Goal: Transaction & Acquisition: Purchase product/service

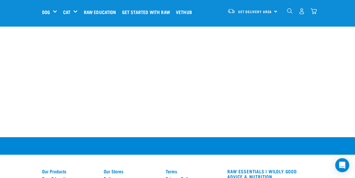
scroll to position [401, 0]
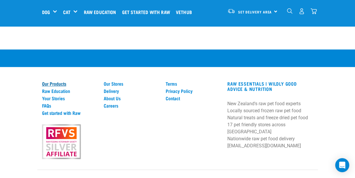
click at [42, 81] on link "Our Products" at bounding box center [69, 83] width 55 height 5
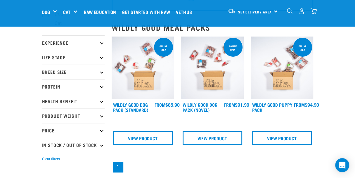
scroll to position [51, 0]
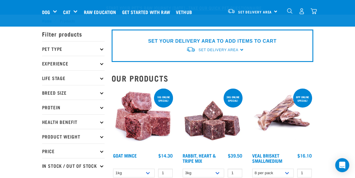
scroll to position [58, 0]
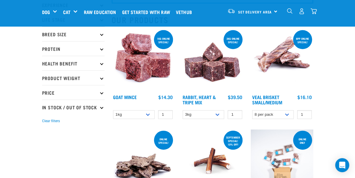
click at [59, 106] on p "In Stock / Out Of Stock" at bounding box center [73, 107] width 63 height 15
click at [45, 122] on label "In Stock" at bounding box center [59, 123] width 28 height 7
click at [42, 122] on input "In Stock" at bounding box center [44, 122] width 4 height 4
checkbox input "true"
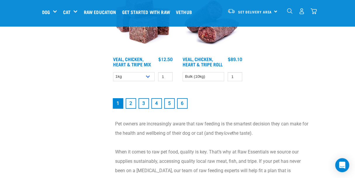
scroll to position [1196, 0]
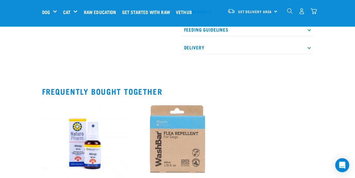
scroll to position [321, 0]
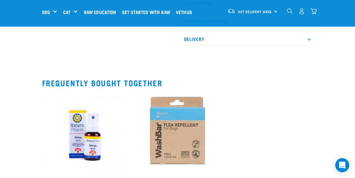
click at [135, 96] on img at bounding box center [178, 135] width 86 height 86
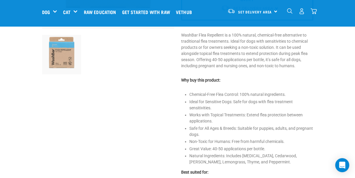
scroll to position [175, 0]
